Goal: Check status: Check status

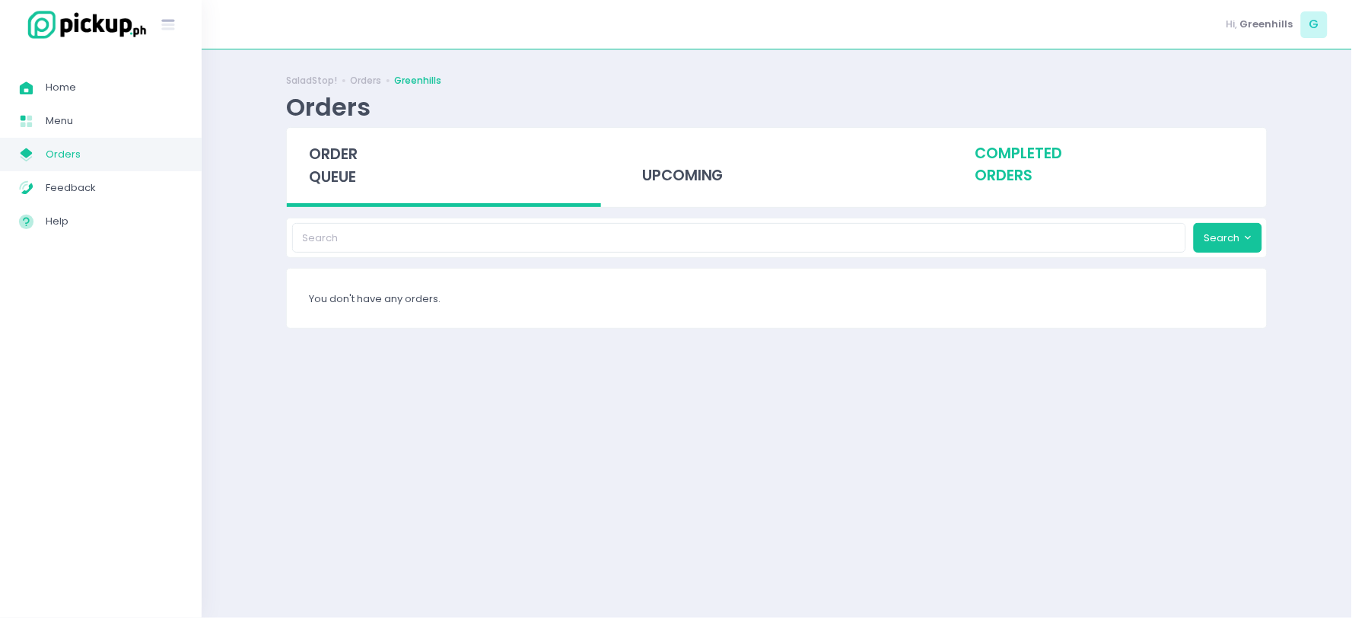
click at [1005, 162] on div "completed orders" at bounding box center [1110, 165] width 314 height 75
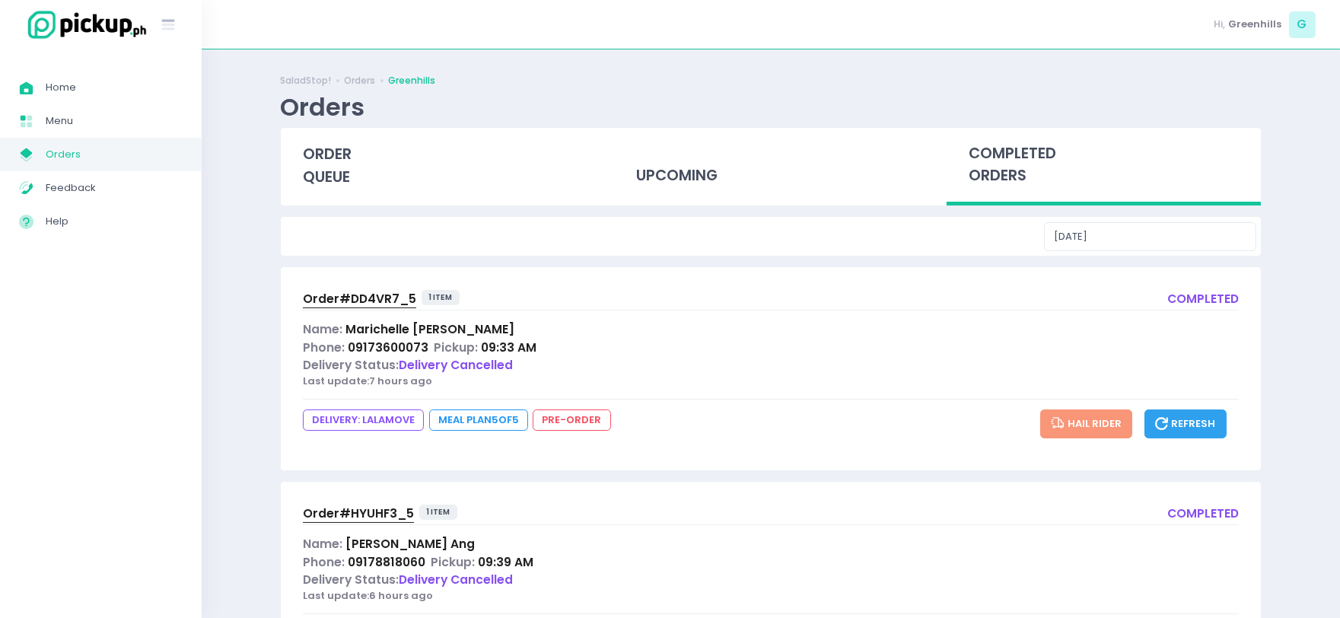
scroll to position [84, 0]
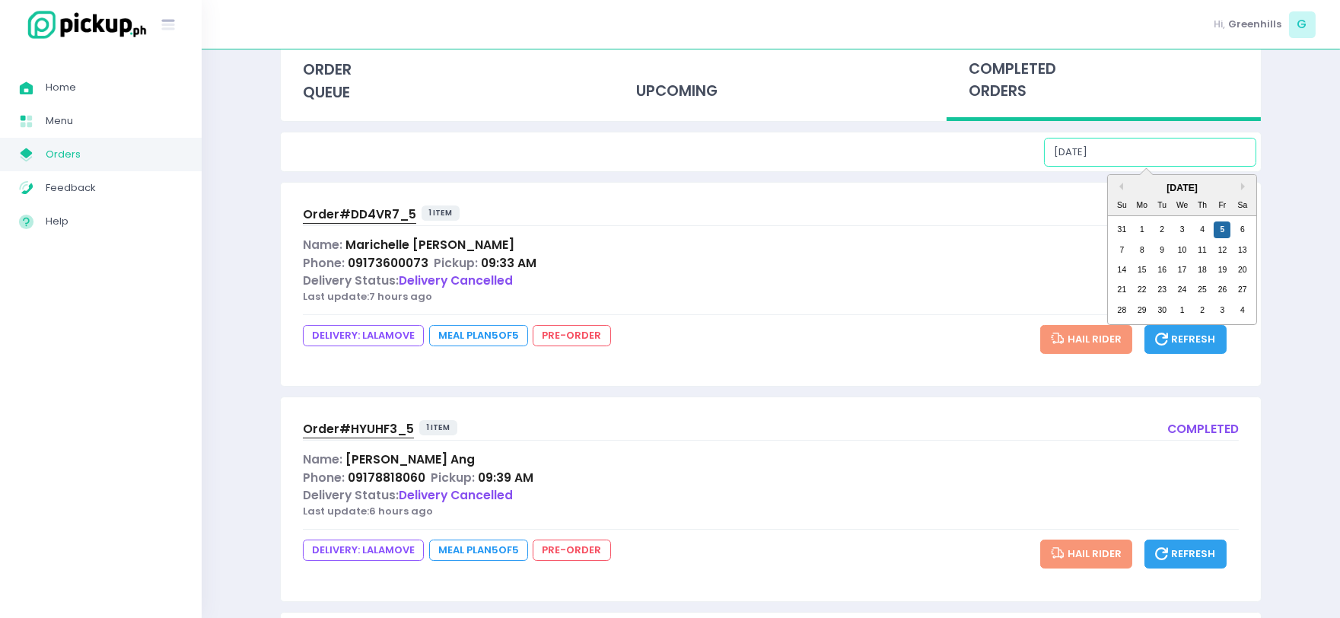
click at [1134, 145] on input "[DATE]" at bounding box center [1150, 152] width 212 height 29
click at [1127, 186] on div "[DATE]" at bounding box center [1182, 188] width 148 height 14
click at [1123, 186] on button "Previous Month" at bounding box center [1120, 187] width 8 height 8
click at [1220, 231] on div "1" at bounding box center [1222, 229] width 17 height 17
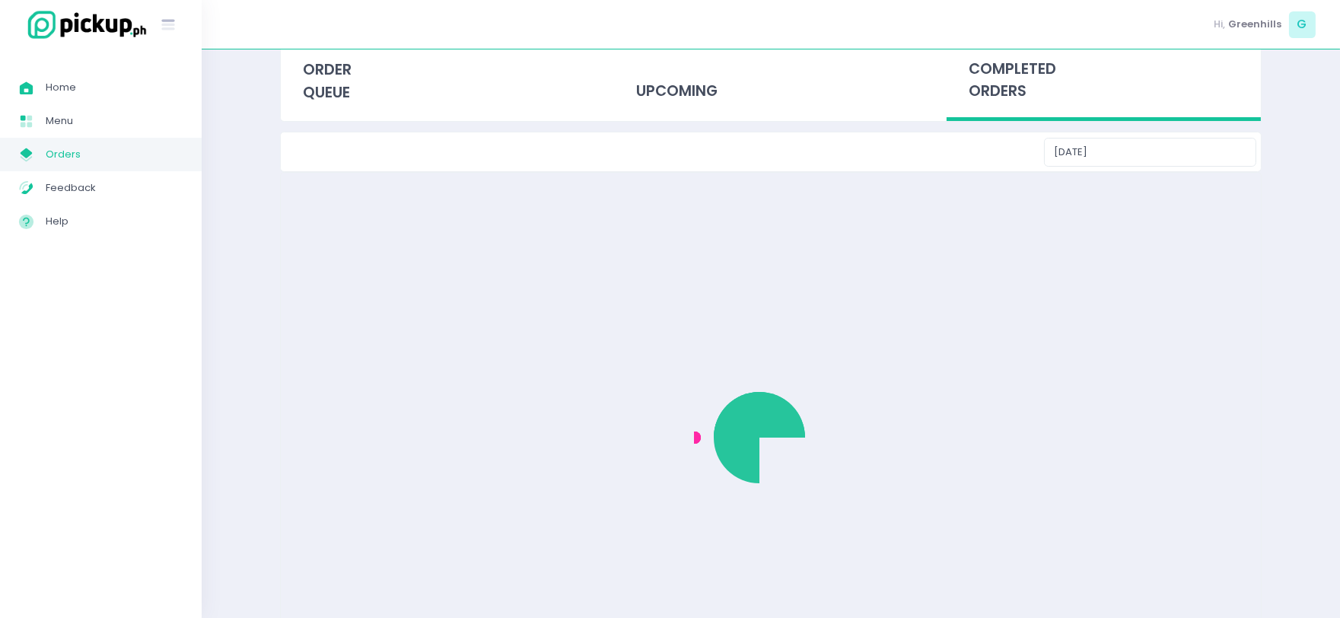
scroll to position [0, 0]
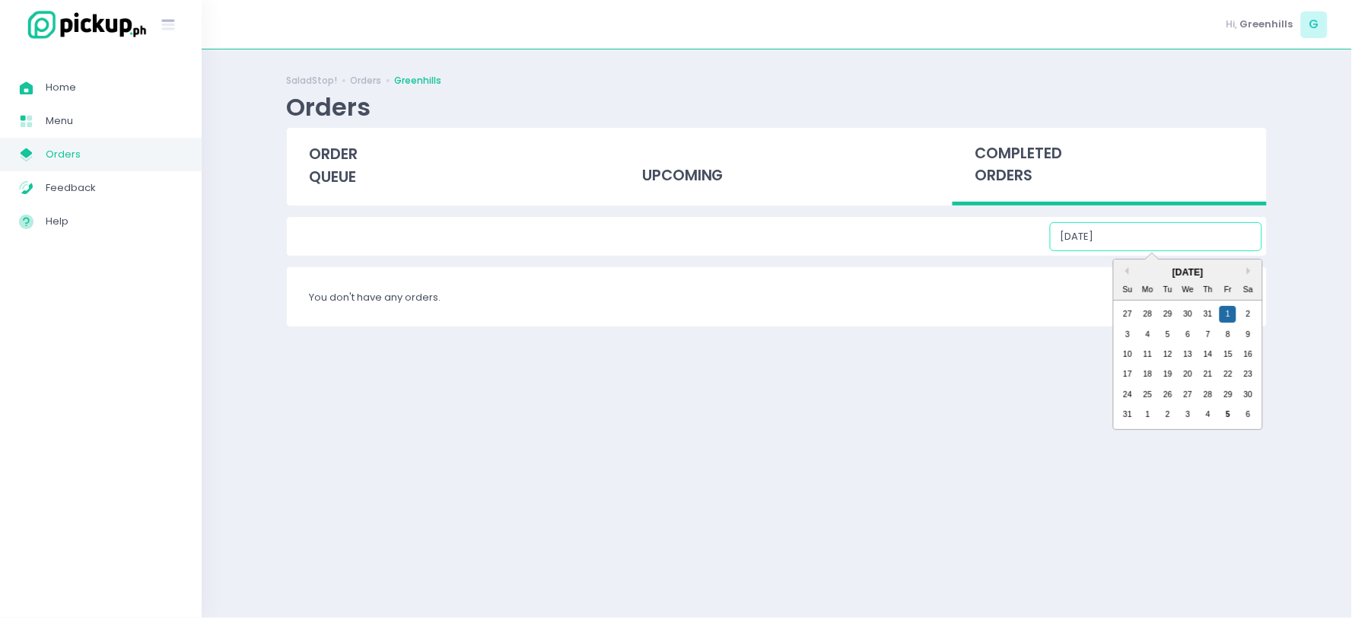
click at [1173, 237] on input "[DATE]" at bounding box center [1156, 236] width 212 height 29
click at [1228, 333] on div "8" at bounding box center [1228, 335] width 17 height 17
type input "[DATE]"
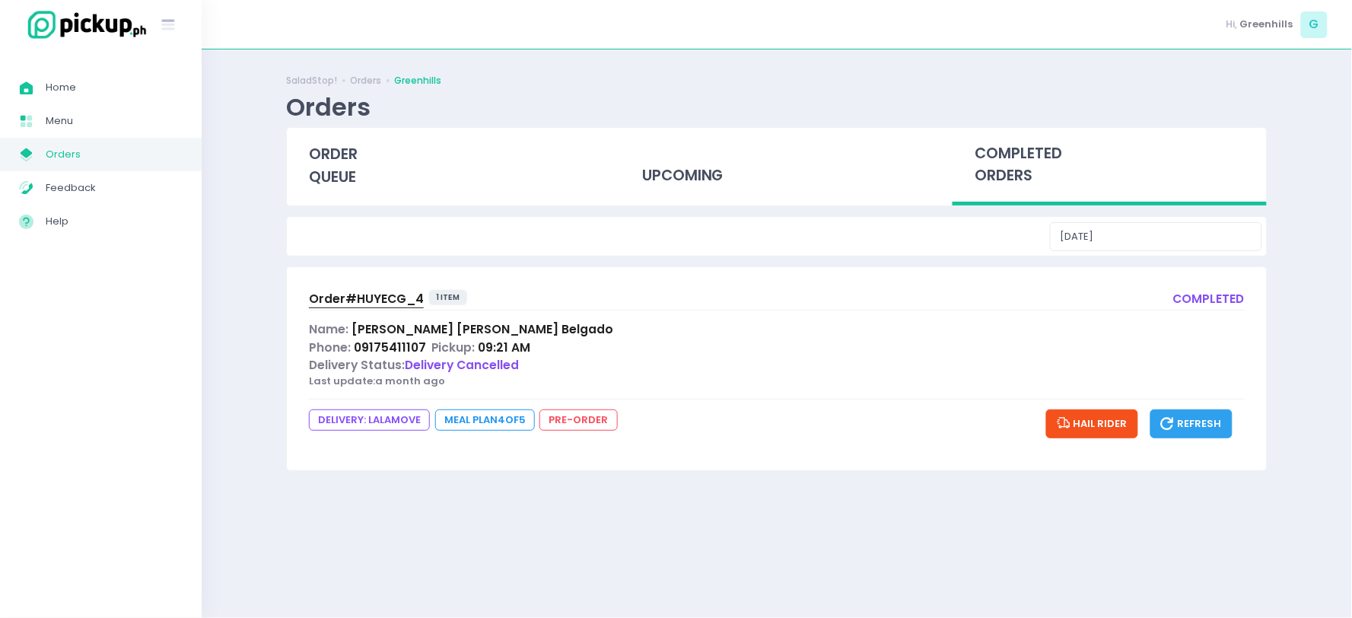
click at [381, 302] on span "Order# HUYECG_4" at bounding box center [366, 299] width 115 height 16
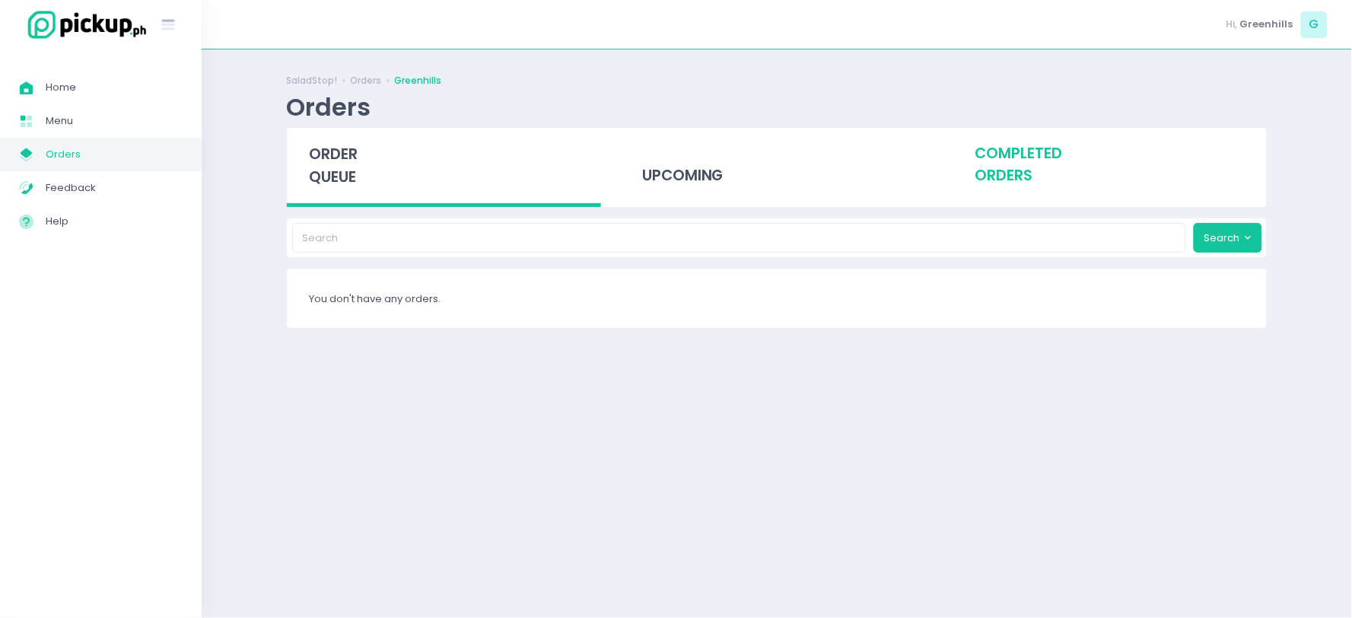
click at [1000, 164] on div "completed orders" at bounding box center [1110, 165] width 314 height 75
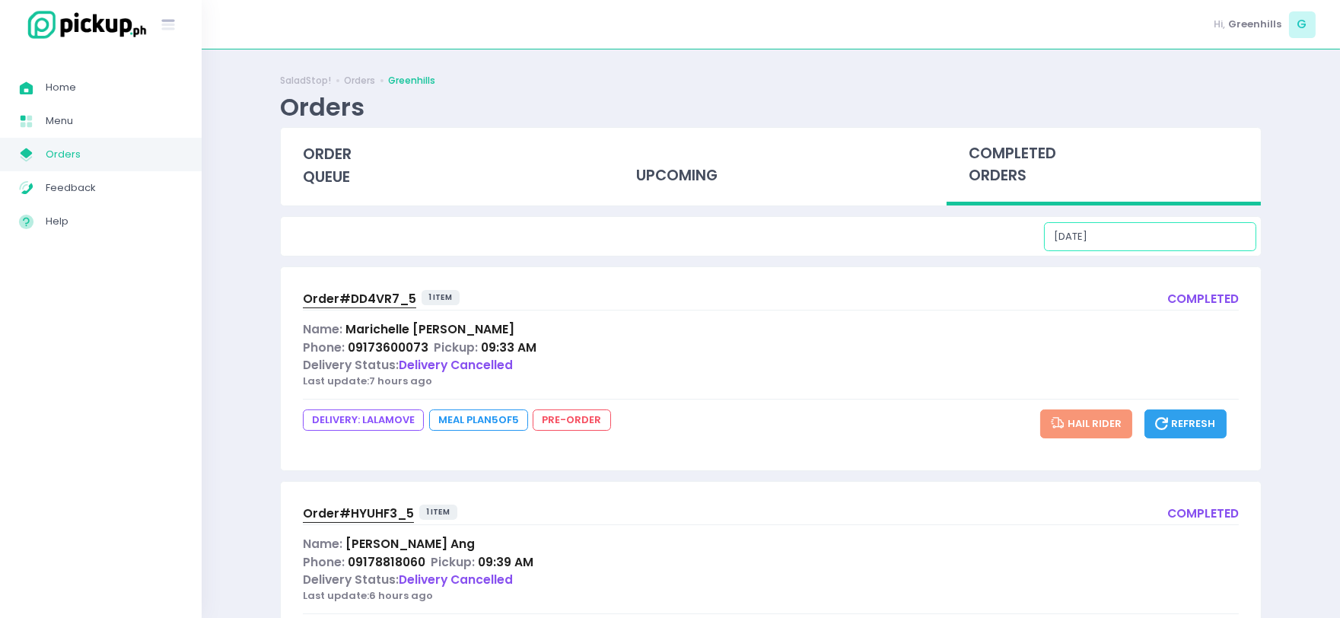
click at [1182, 244] on input "[DATE]" at bounding box center [1150, 236] width 212 height 29
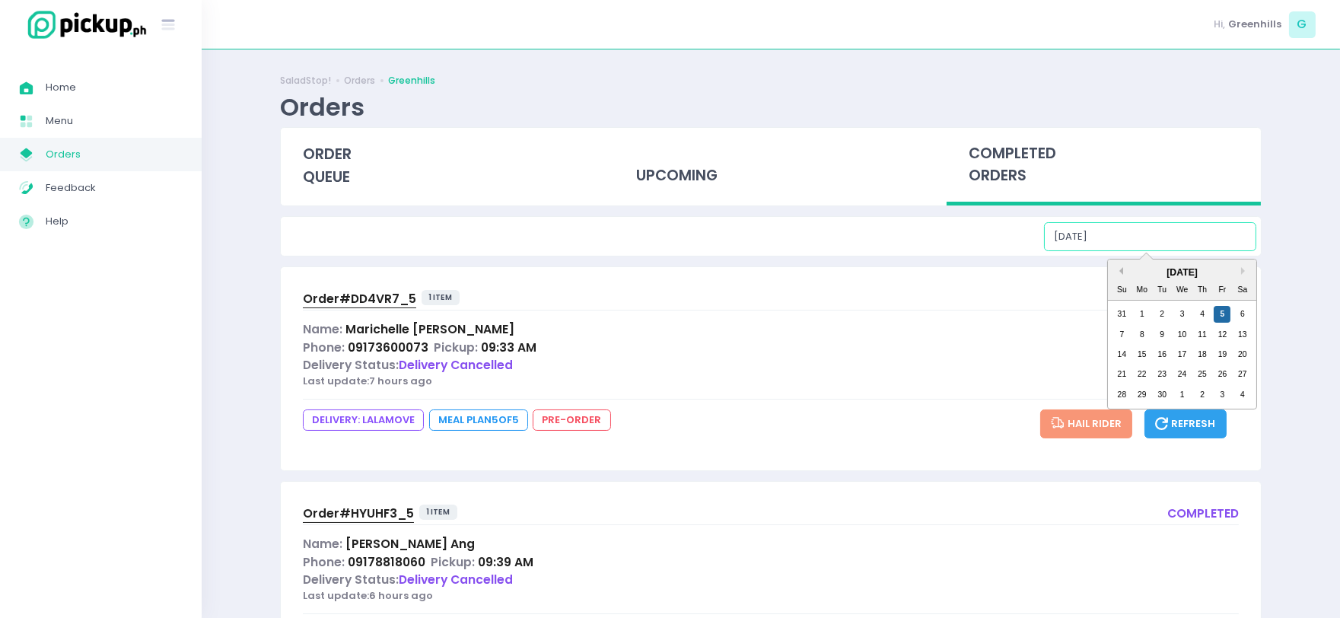
click at [1119, 268] on button "Previous Month" at bounding box center [1120, 271] width 8 height 8
click at [1219, 331] on div "8" at bounding box center [1222, 335] width 17 height 17
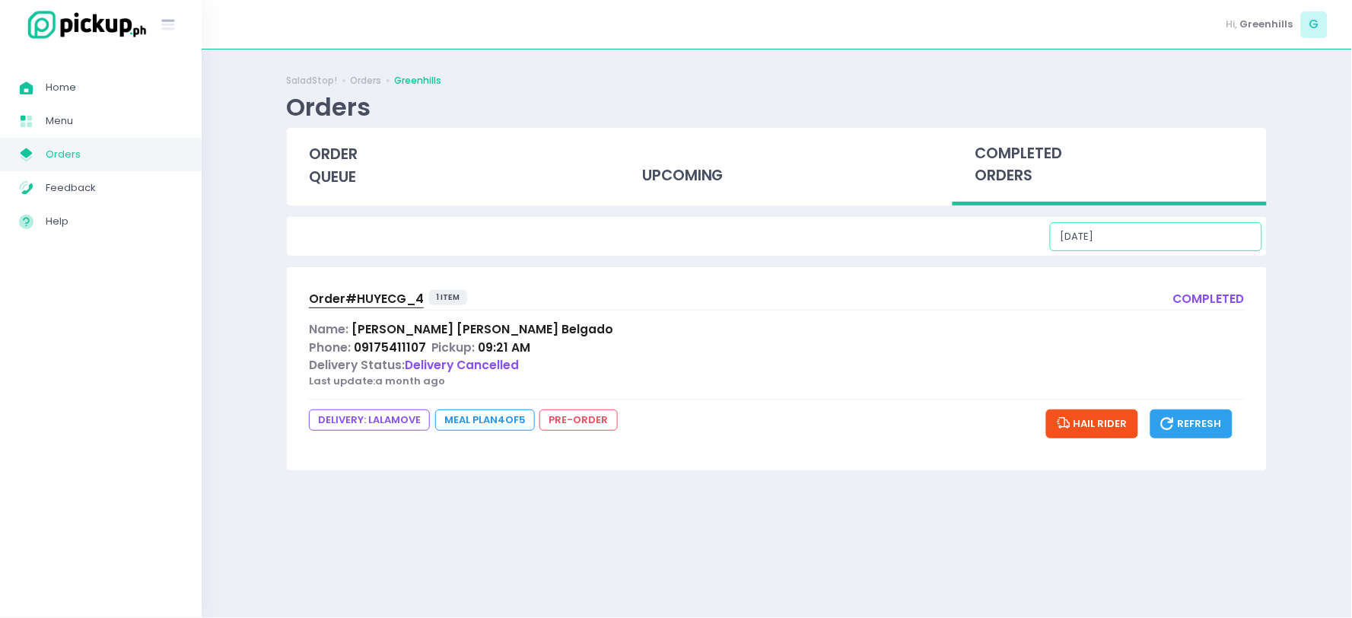
click at [1181, 239] on input "[DATE]" at bounding box center [1156, 236] width 212 height 29
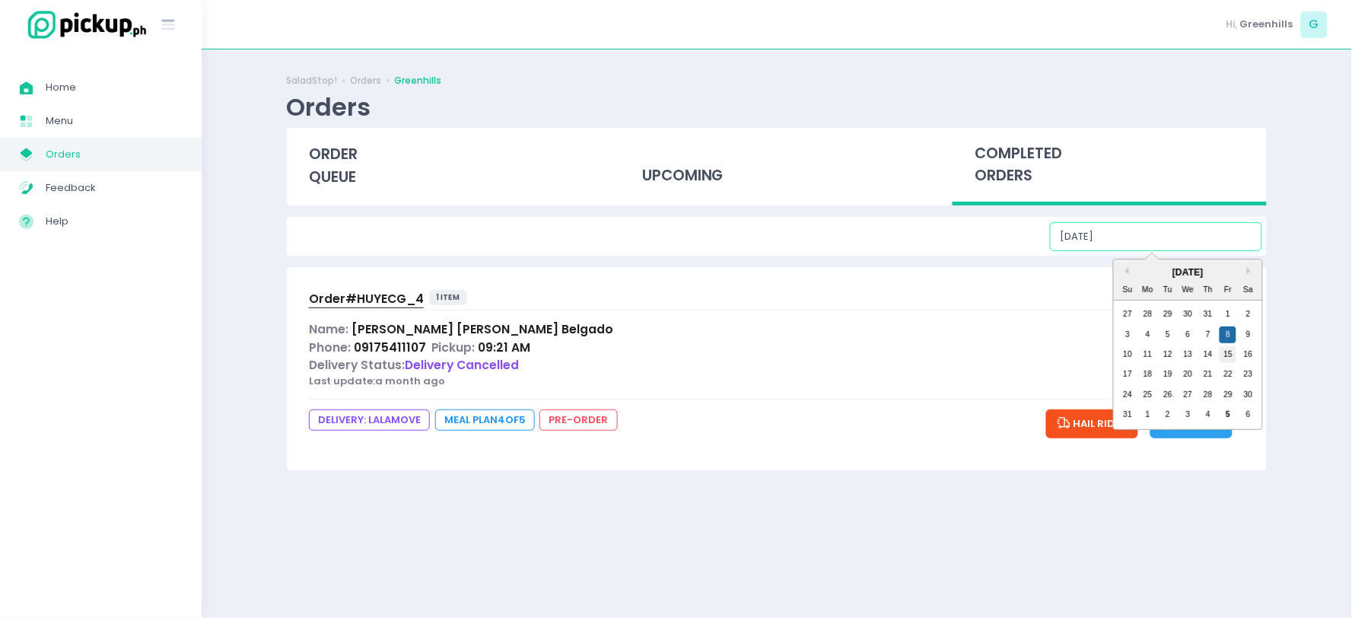
click at [1231, 356] on div "15" at bounding box center [1228, 354] width 17 height 17
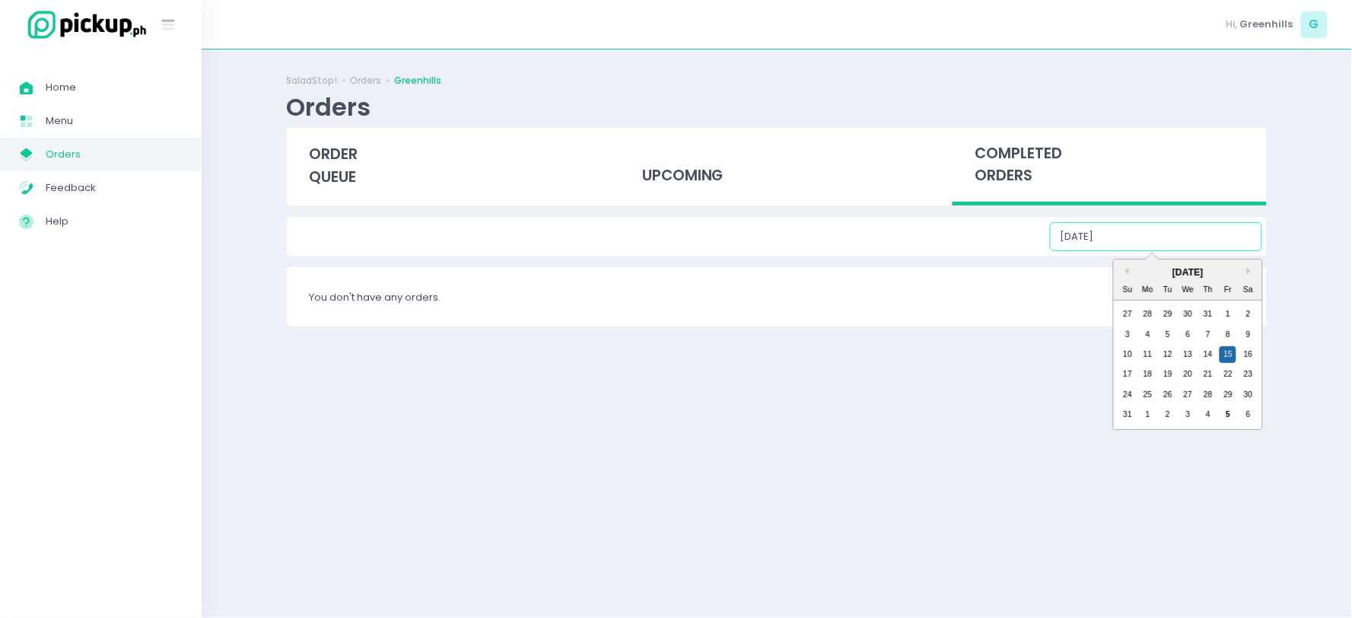
click at [1216, 227] on input "[DATE]" at bounding box center [1156, 236] width 212 height 29
click at [1229, 377] on div "22" at bounding box center [1228, 374] width 17 height 17
type input "[DATE]"
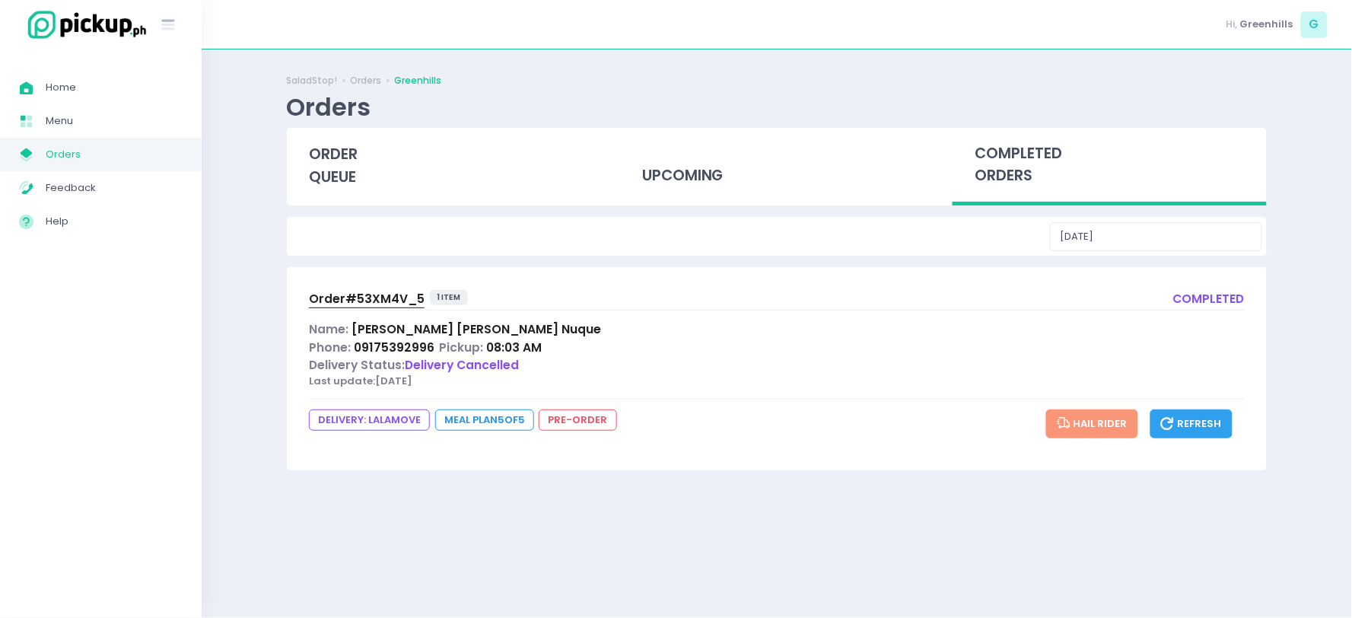
click at [392, 295] on span "Order# 53XM4V_5" at bounding box center [367, 299] width 116 height 16
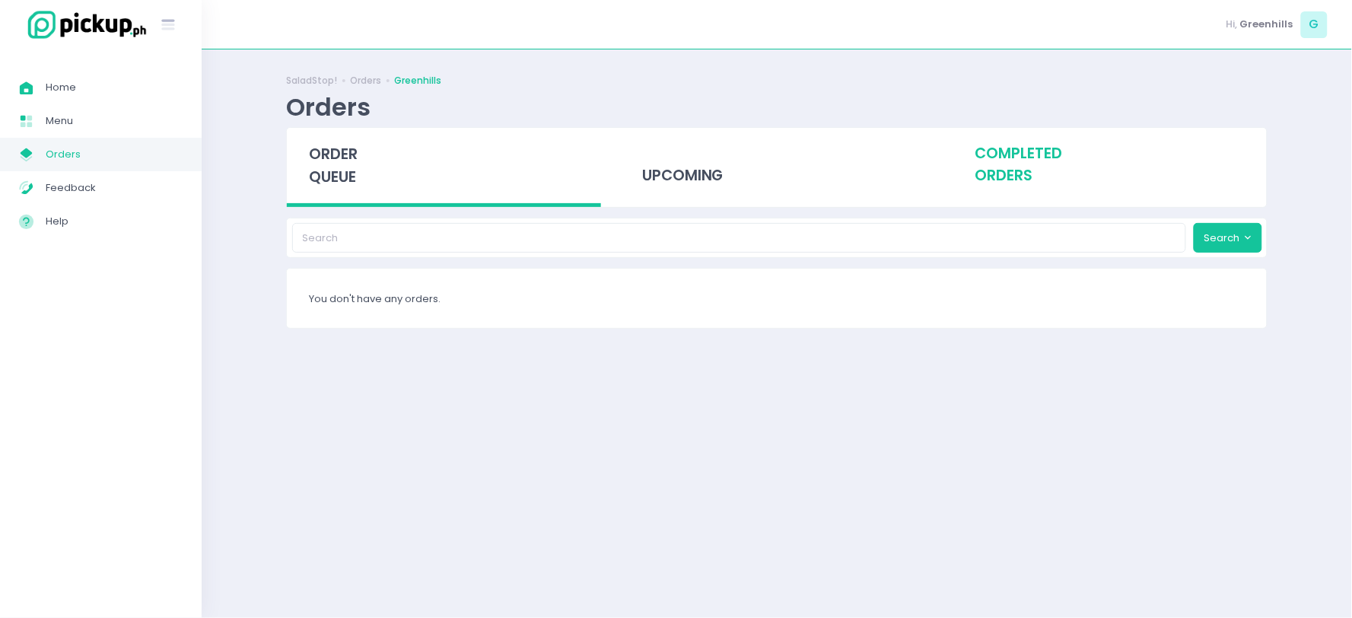
click at [1008, 148] on div "completed orders" at bounding box center [1110, 165] width 314 height 75
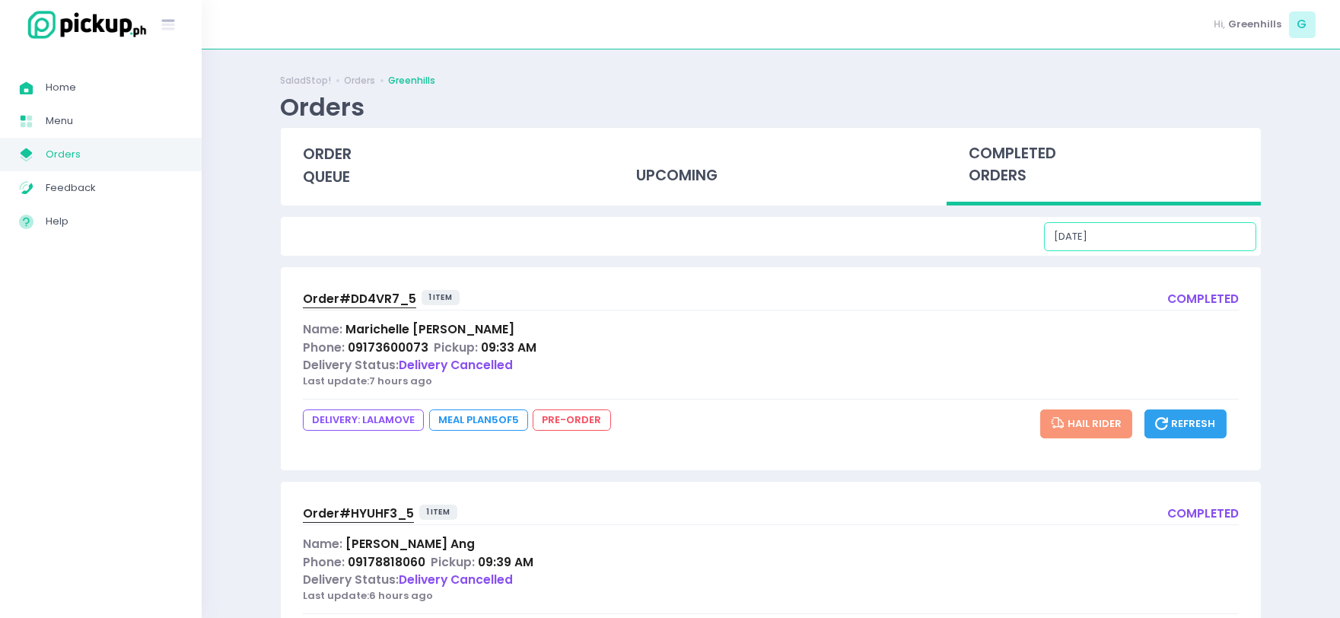
click at [1196, 238] on input "[DATE]" at bounding box center [1150, 236] width 212 height 29
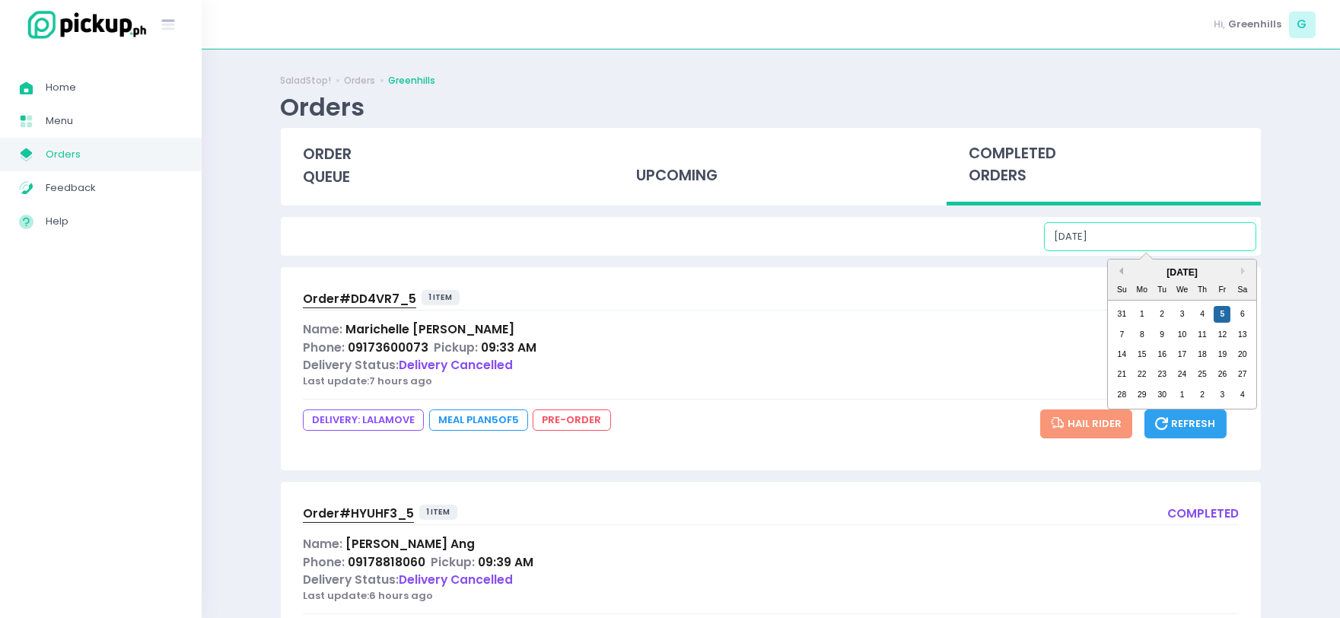
click at [1117, 272] on button "Previous Month" at bounding box center [1120, 271] width 8 height 8
click at [1224, 391] on div "29" at bounding box center [1222, 395] width 17 height 17
type input "08/29/2025"
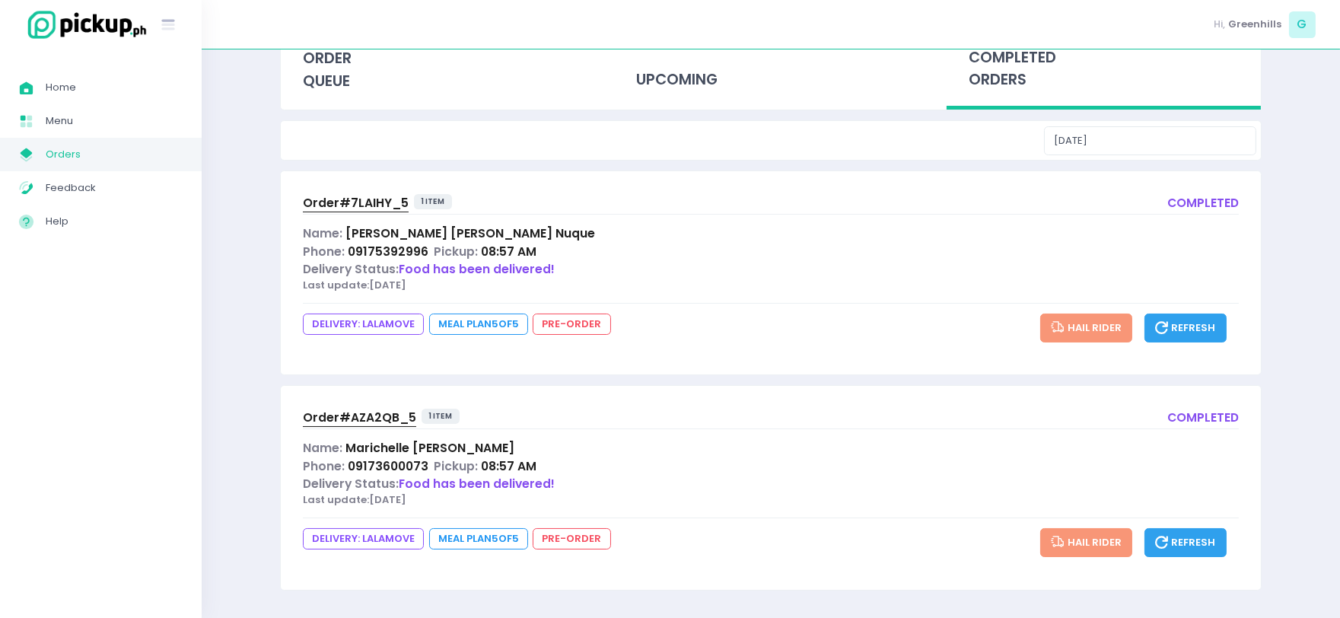
scroll to position [97, 0]
click at [361, 196] on span "Order# 7LAIHY_5" at bounding box center [356, 202] width 106 height 16
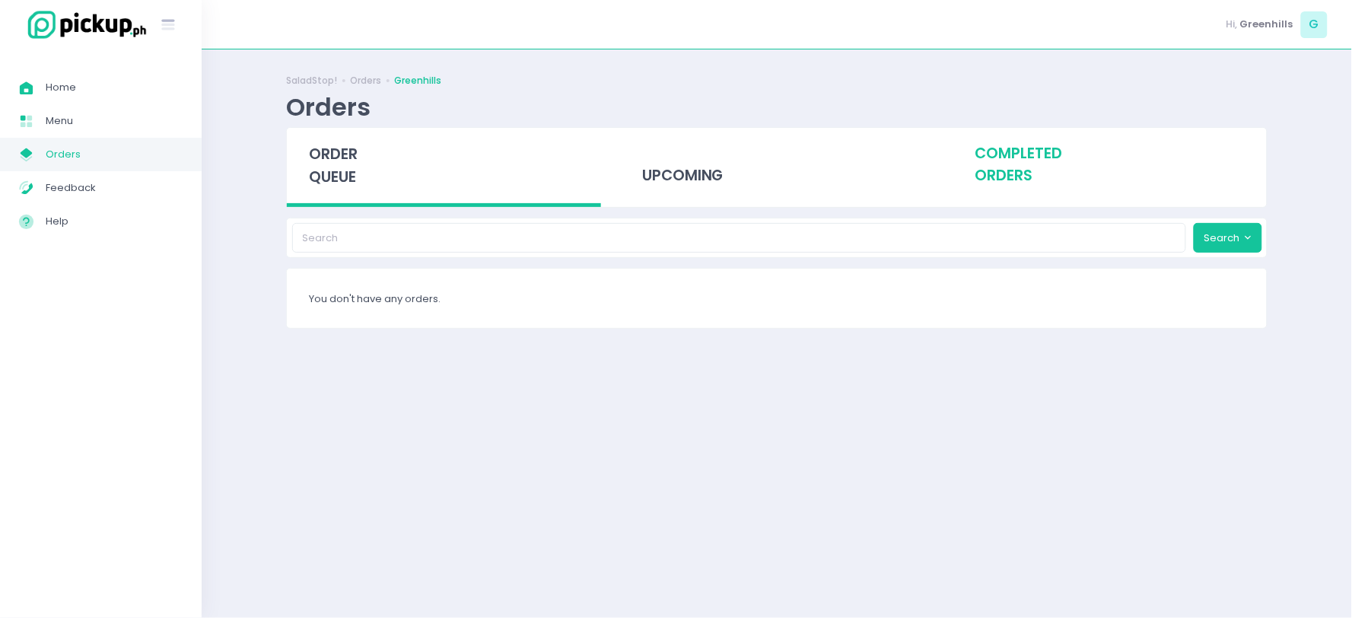
click at [1015, 155] on div "completed orders" at bounding box center [1110, 165] width 314 height 75
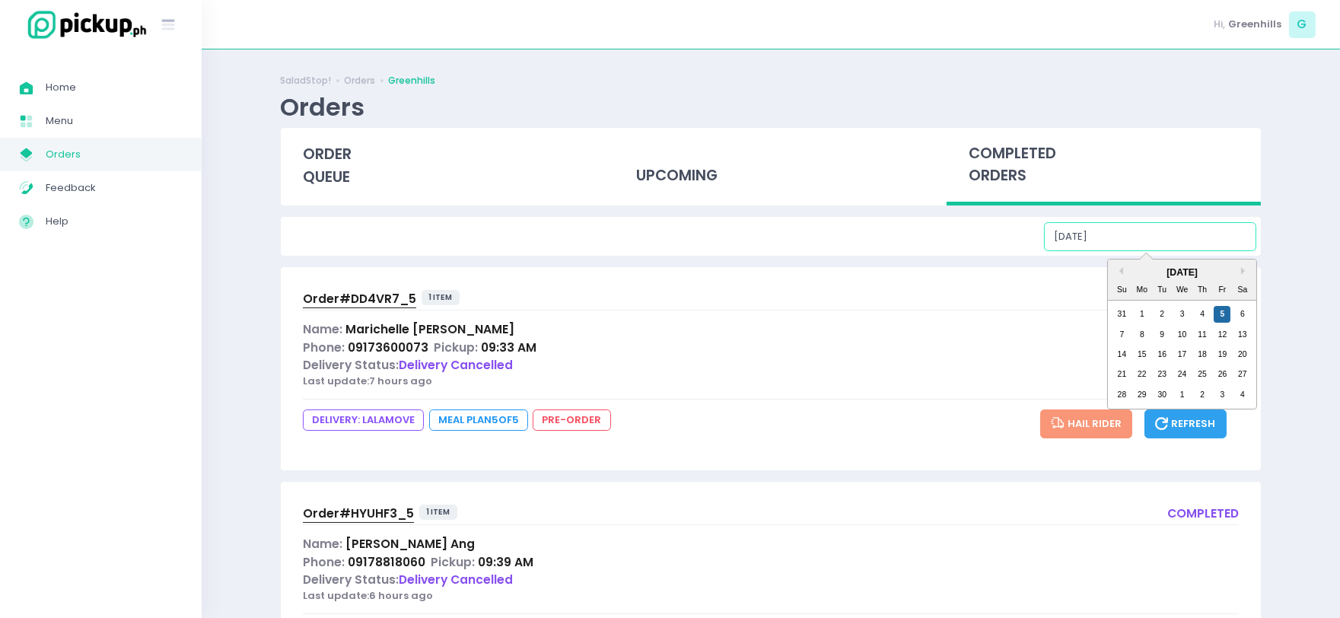
click at [1199, 239] on input "[DATE]" at bounding box center [1150, 236] width 212 height 29
click at [1123, 276] on div "[DATE]" at bounding box center [1182, 273] width 148 height 14
click at [1120, 267] on button "Previous Month" at bounding box center [1120, 271] width 8 height 8
click at [1222, 390] on div "29" at bounding box center [1222, 395] width 17 height 17
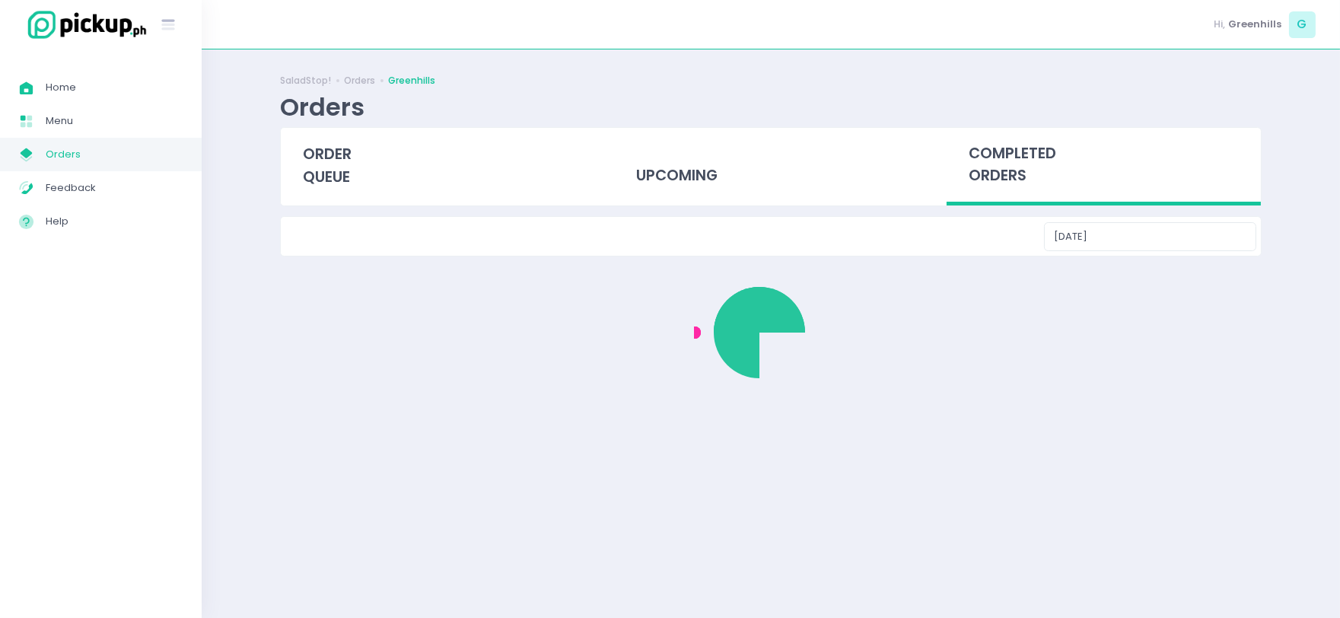
type input "08/29/2025"
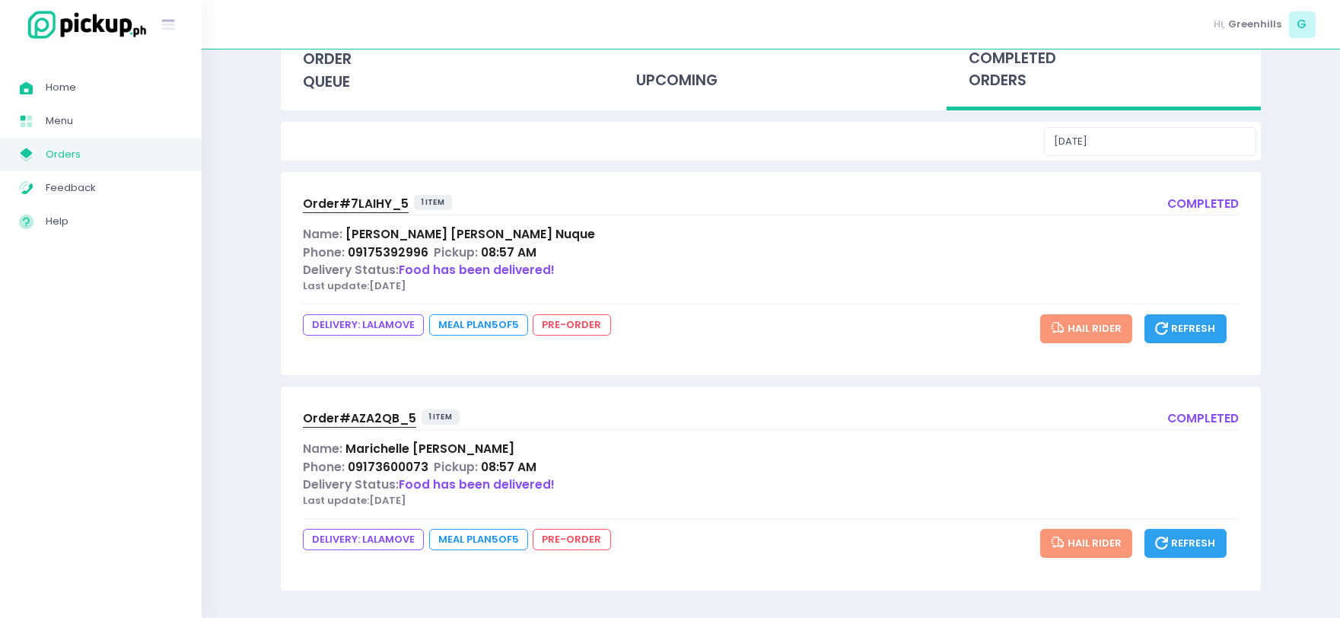
scroll to position [97, 0]
click at [333, 416] on span "Order# AZA2QB_5" at bounding box center [359, 417] width 113 height 16
